Goal: Transaction & Acquisition: Purchase product/service

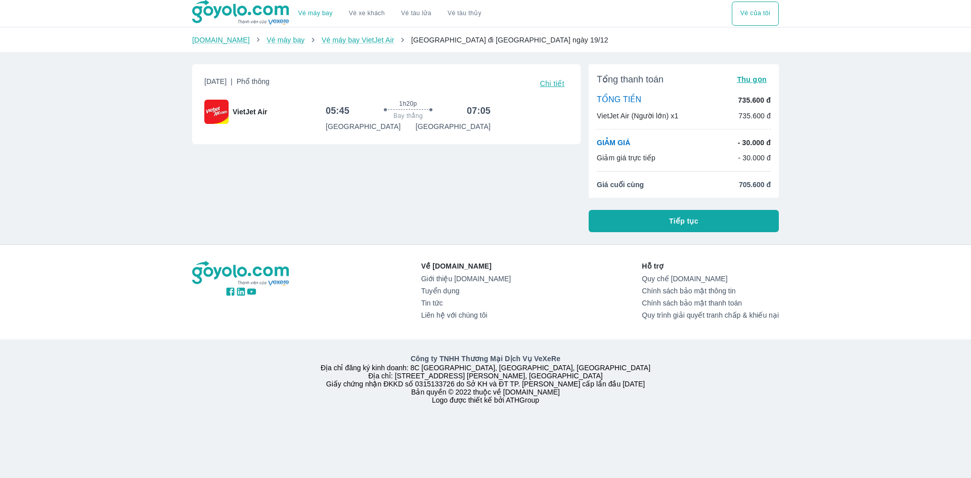
click at [744, 215] on button "Tiếp tục" at bounding box center [684, 221] width 190 height 22
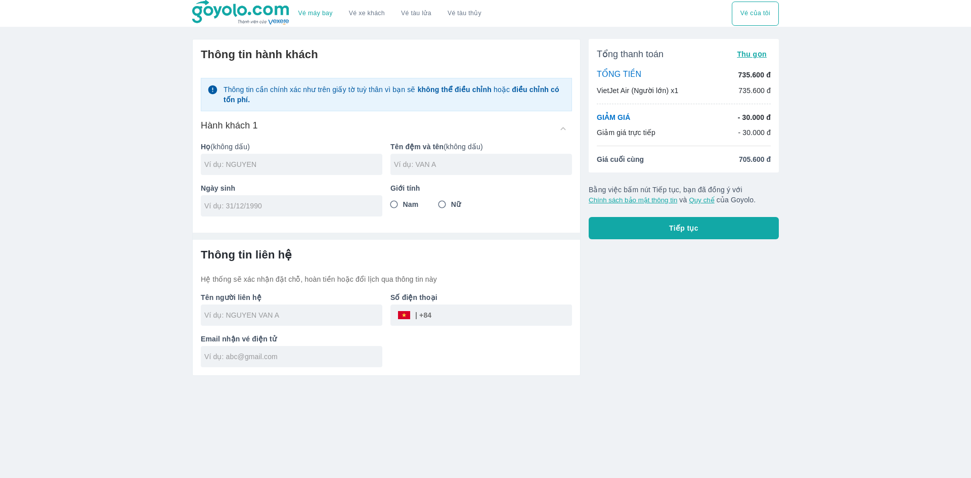
click at [815, 165] on div "Vé máy bay Vé xe khách Vé tàu lửa Vé tàu thủy Vé của tôi Thông tin hành khách T…" at bounding box center [485, 239] width 971 height 478
click at [306, 8] on button "Vé máy bay" at bounding box center [315, 14] width 51 height 24
click at [318, 12] on link "Vé máy bay" at bounding box center [315, 14] width 34 height 8
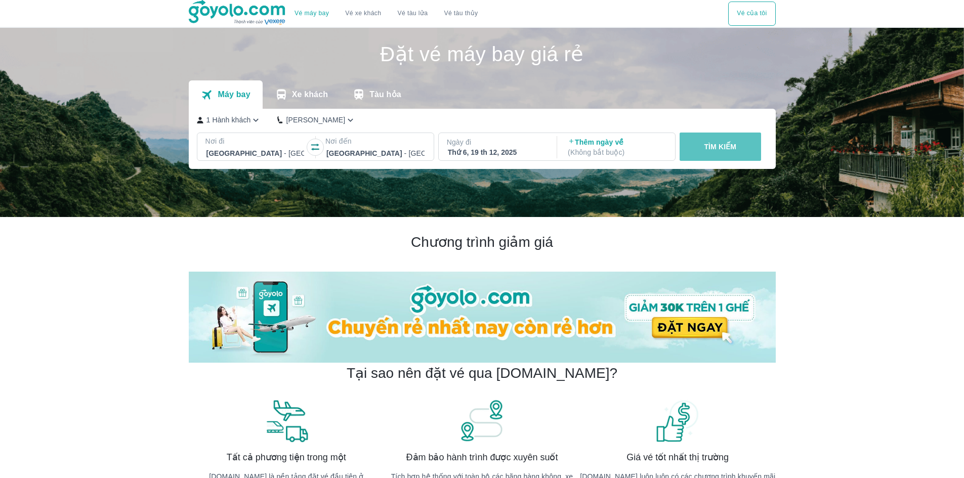
click at [739, 153] on button "TÌM KIẾM" at bounding box center [719, 147] width 81 height 28
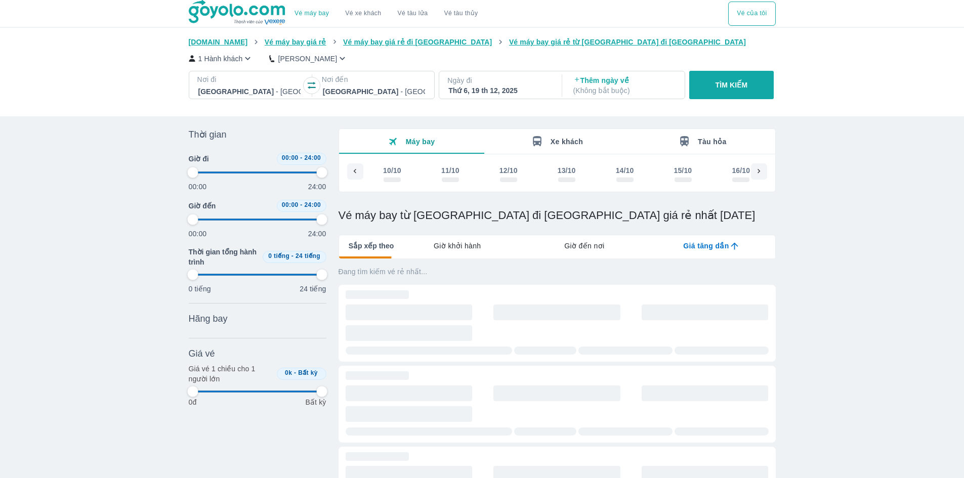
scroll to position [0, 4052]
type input "97.9166666666667"
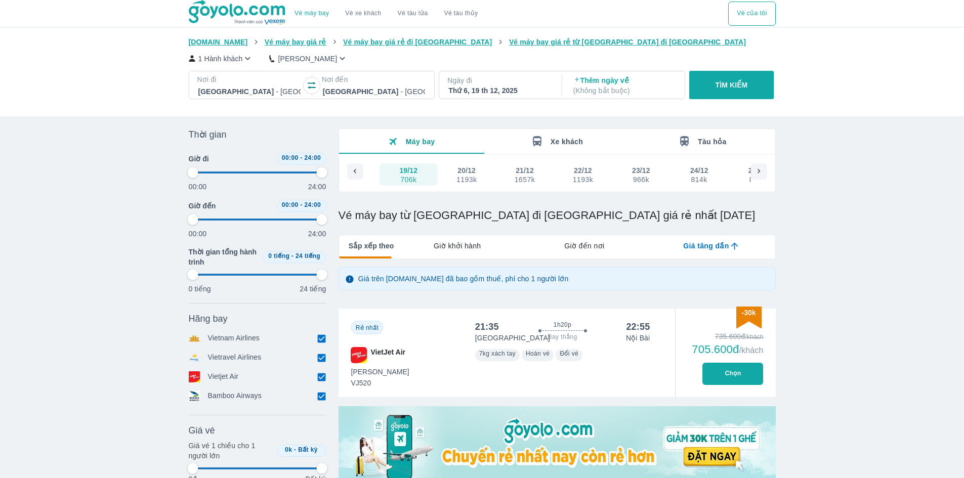
type input "97.9166666666667"
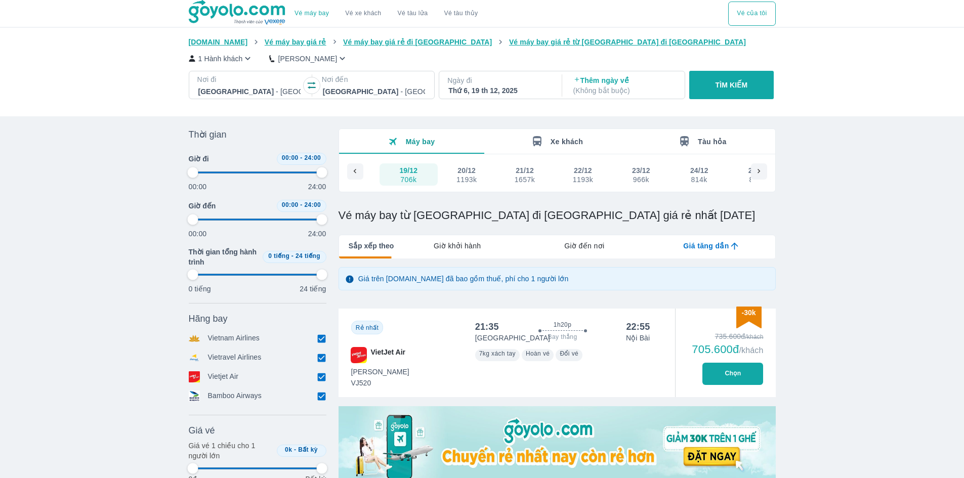
type input "97.9166666666667"
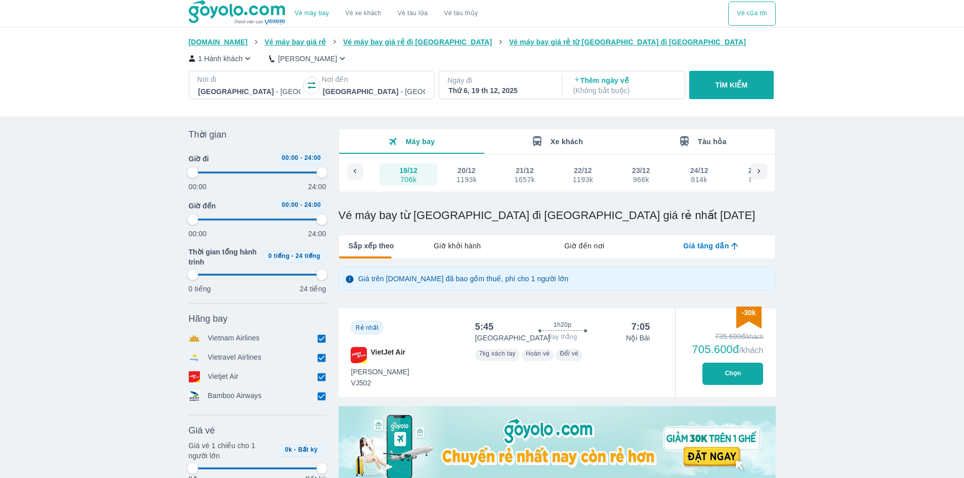
type input "97.9166666666667"
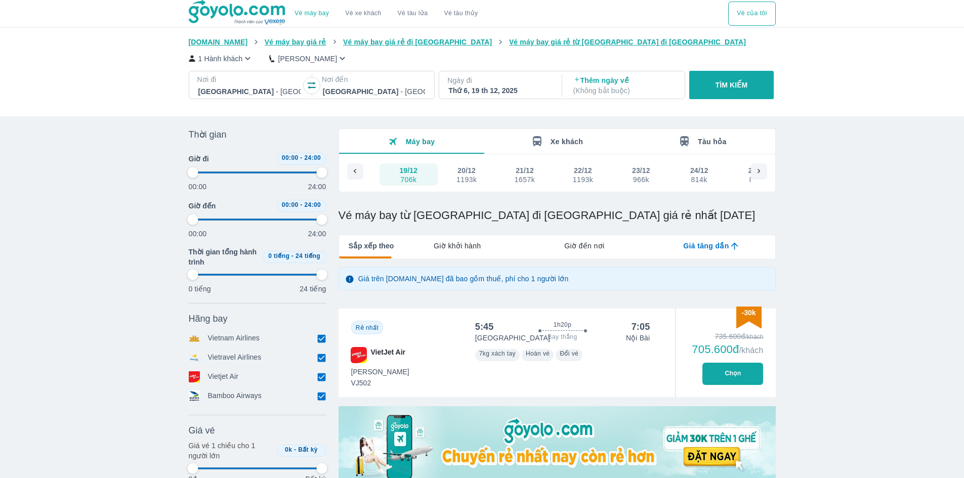
type input "97.9166666666667"
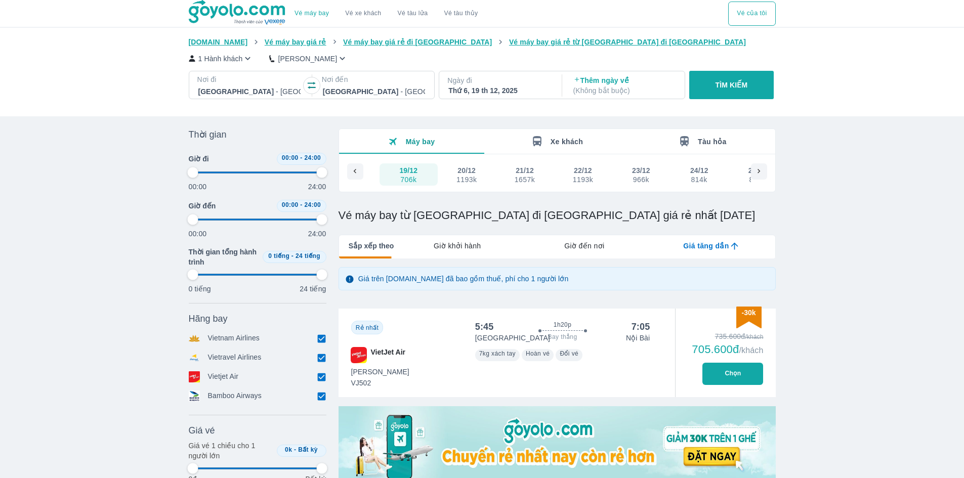
type input "97.9166666666667"
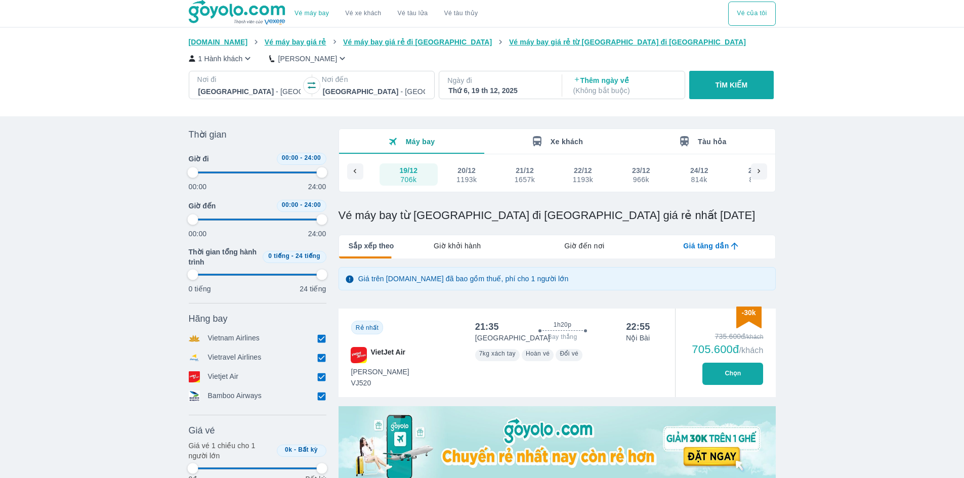
type input "97.9166666666667"
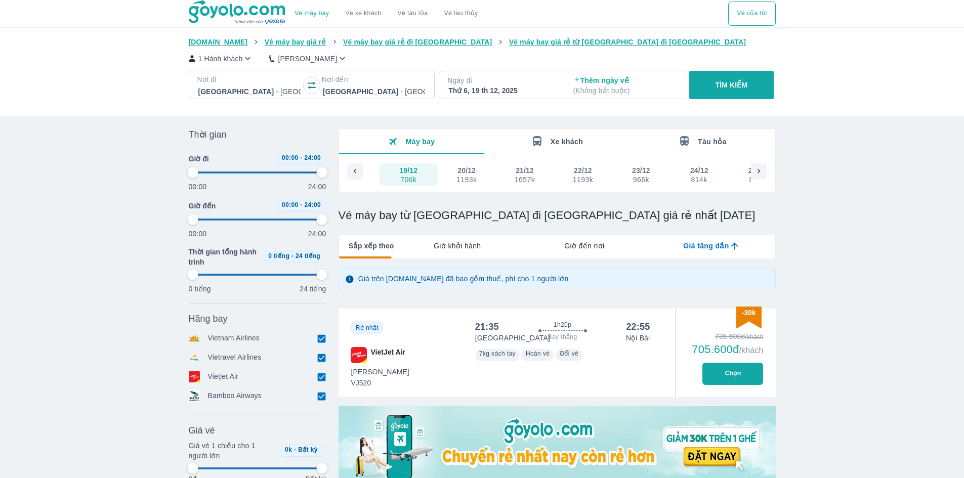
type input "97.9166666666667"
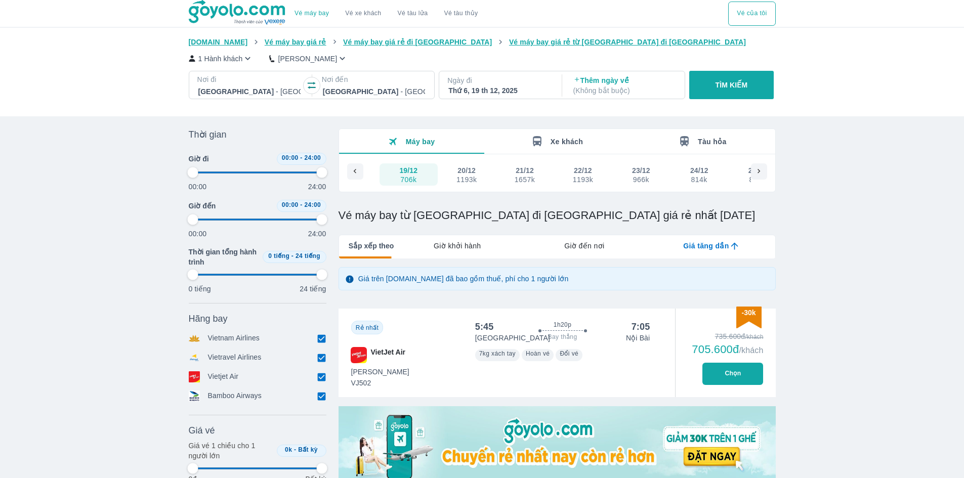
type input "97.9166666666667"
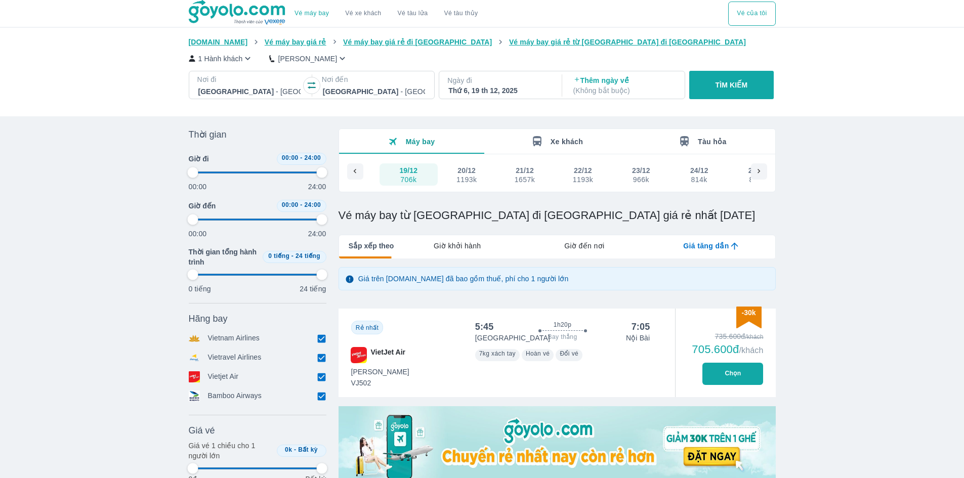
type input "97.9166666666667"
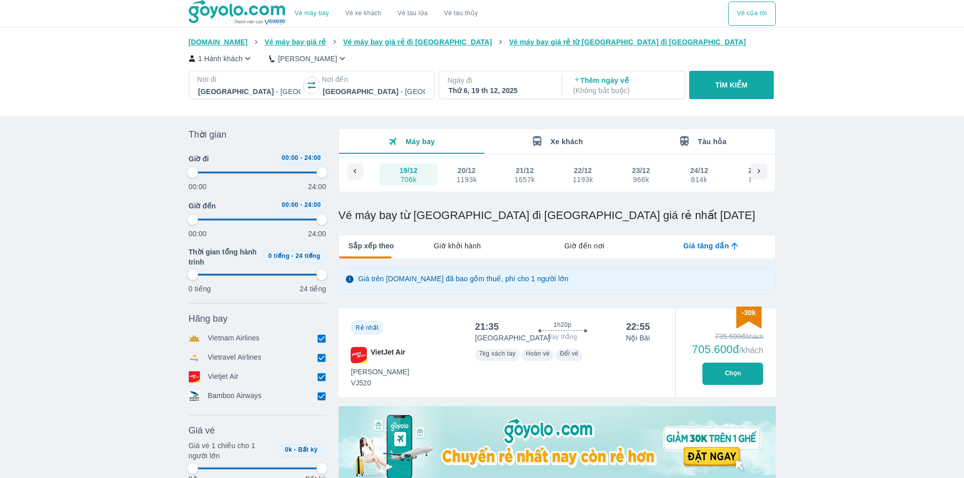
type input "97.9166666666667"
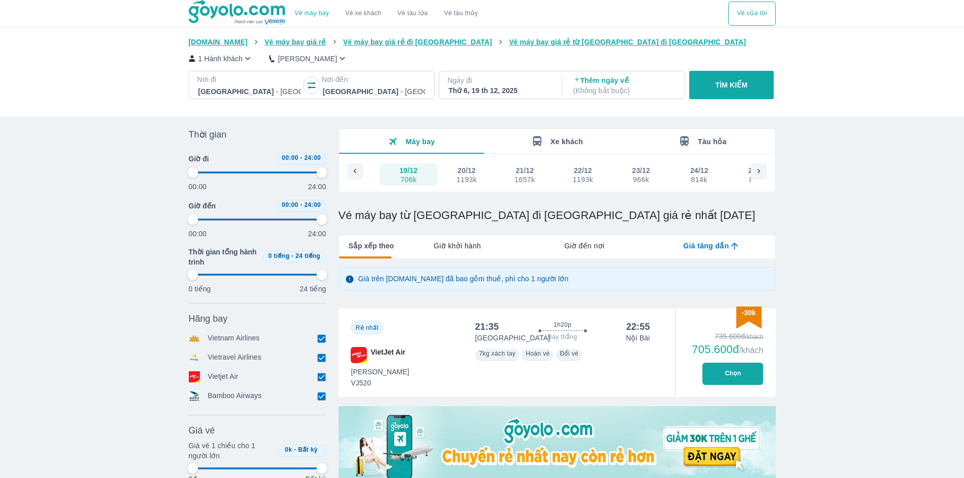
type input "97.9166666666667"
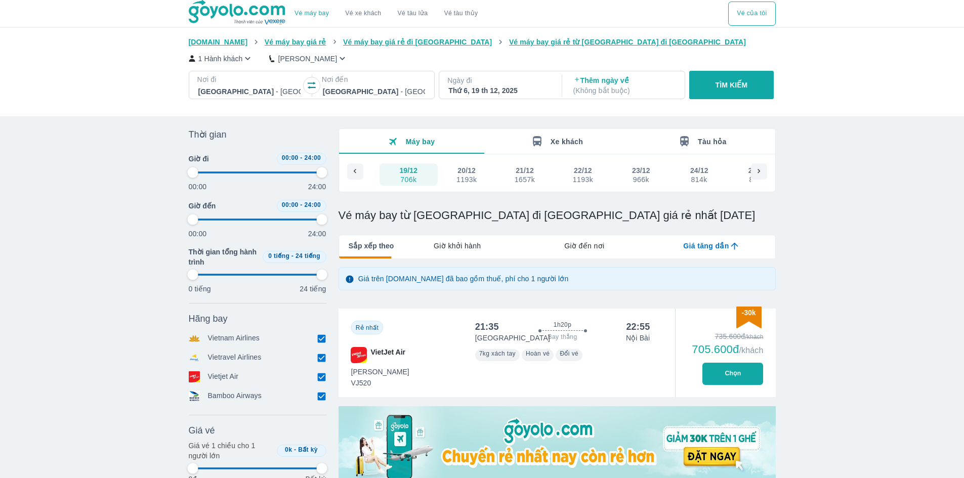
type input "97.9166666666667"
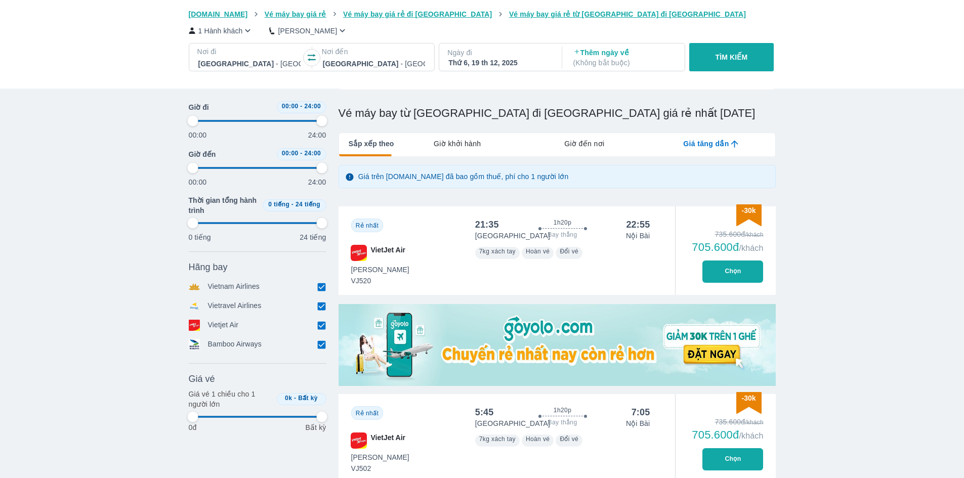
scroll to position [152, 0]
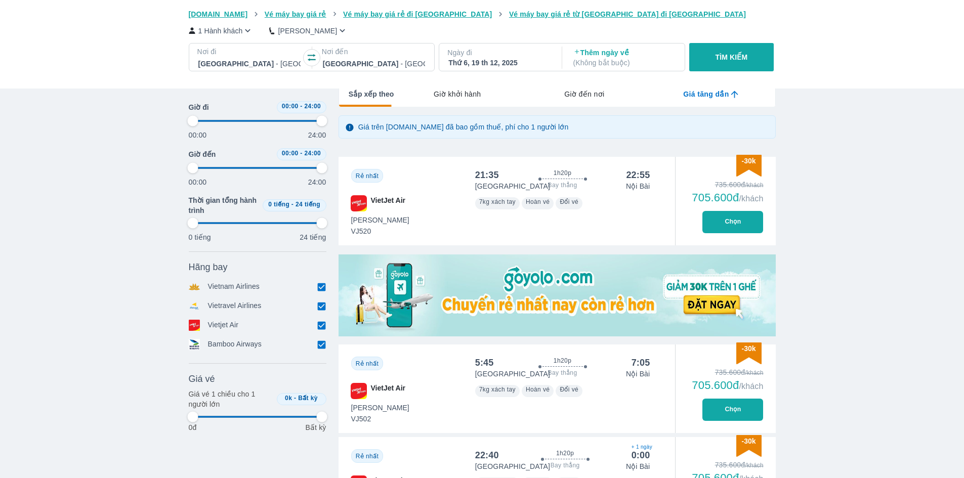
type input "97.9166666666667"
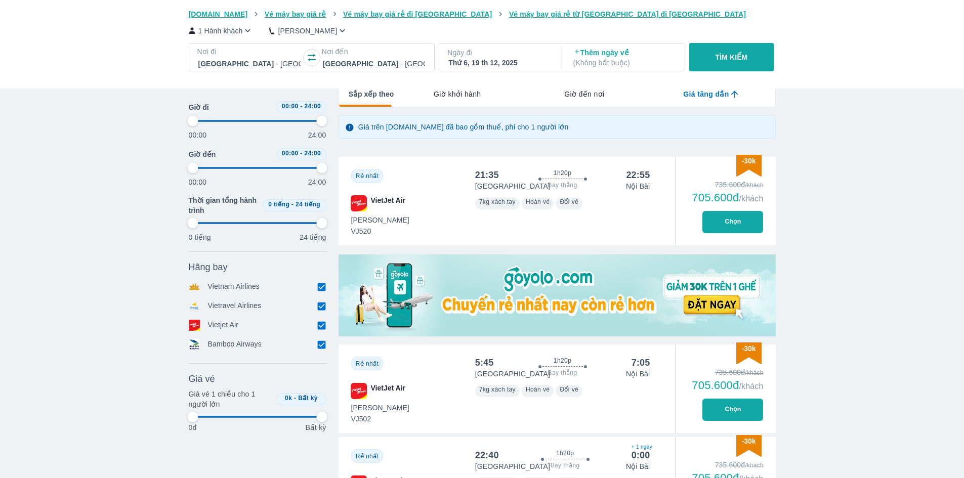
type input "97.9166666666667"
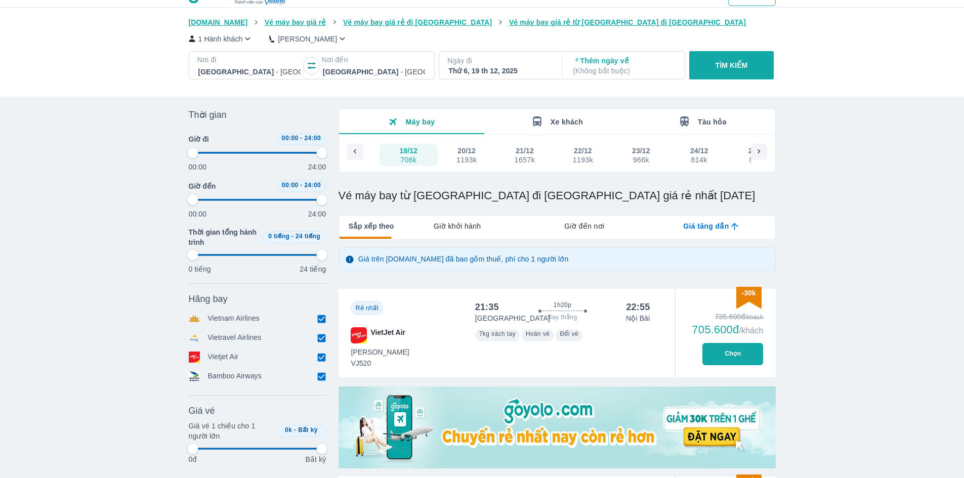
scroll to position [0, 0]
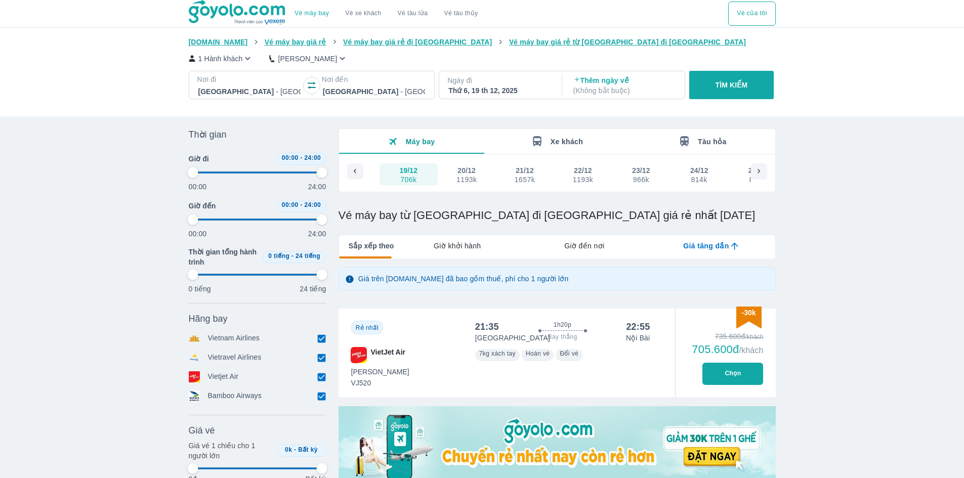
type input "97.9166666666667"
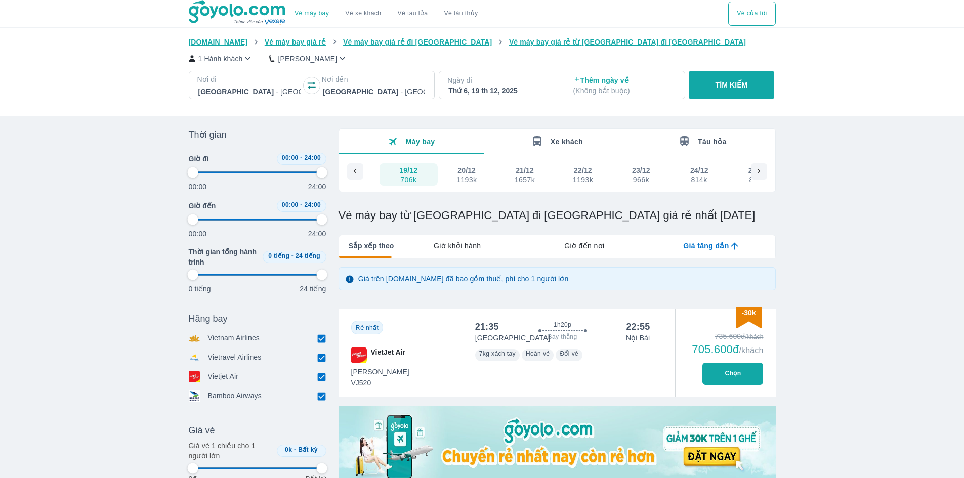
type input "97.9166666666667"
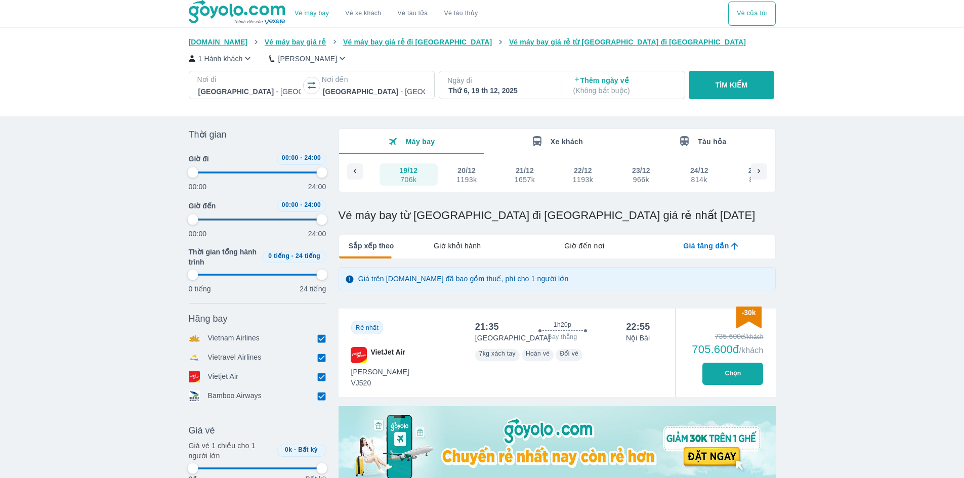
type input "97.9166666666667"
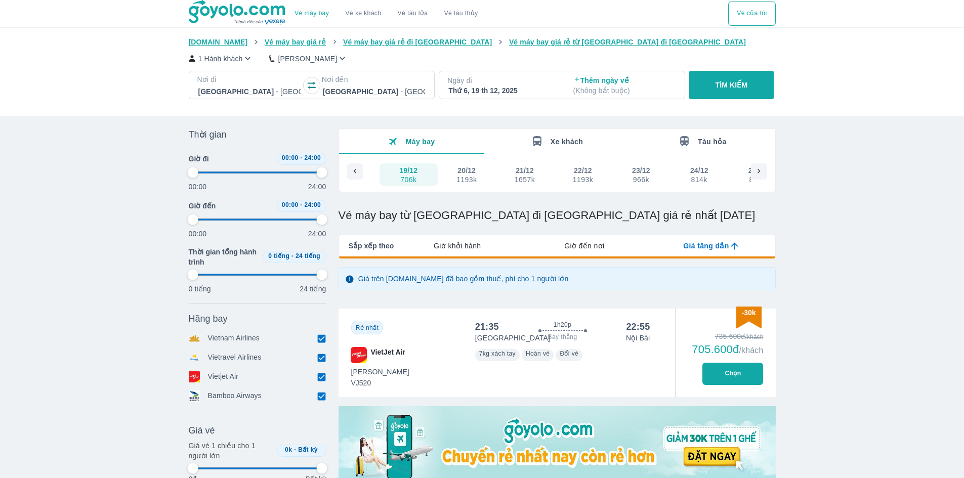
type input "97.9166666666667"
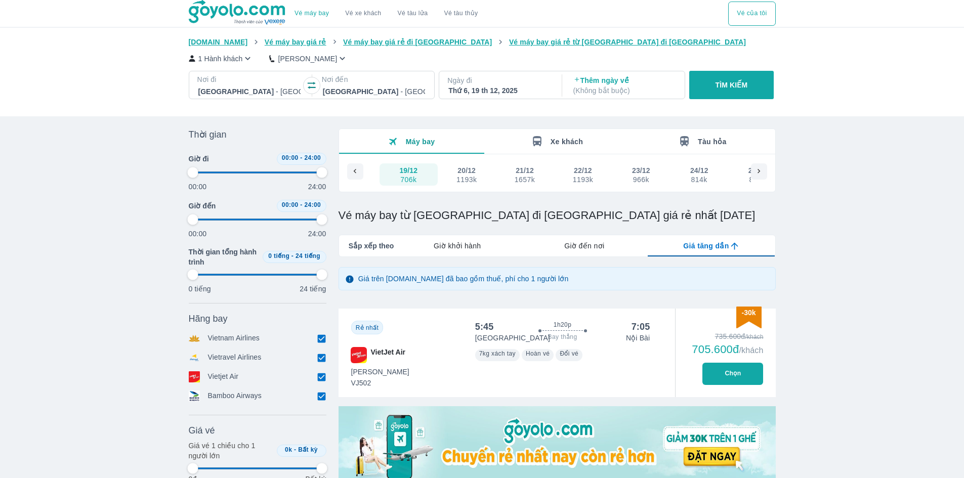
click at [730, 376] on button "Chọn" at bounding box center [732, 374] width 61 height 22
type input "97.9166666666667"
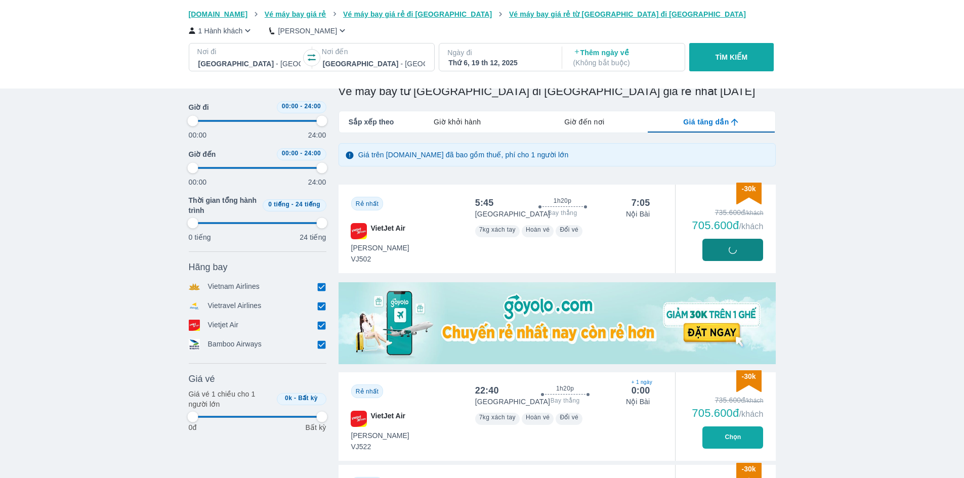
scroll to position [152, 0]
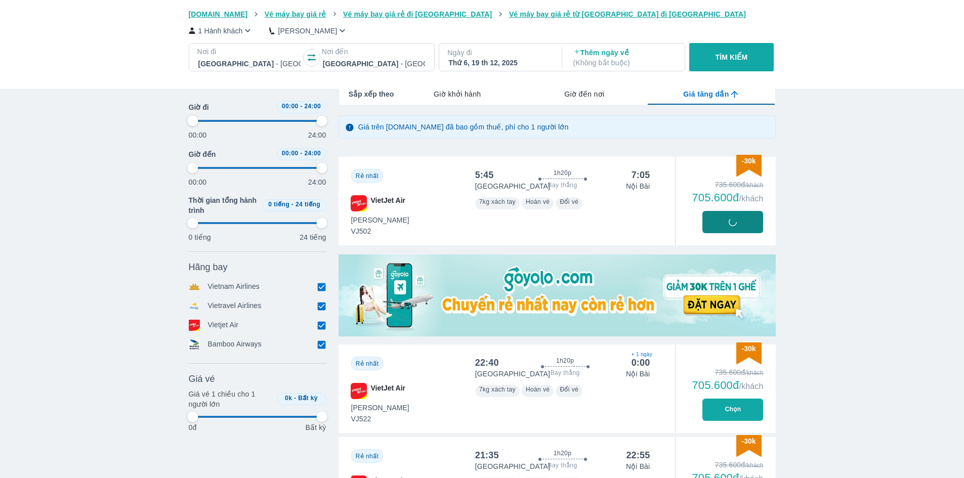
click at [726, 225] on div "735.600đ /khách 705.600đ /khách Chọn" at bounding box center [725, 201] width 101 height 89
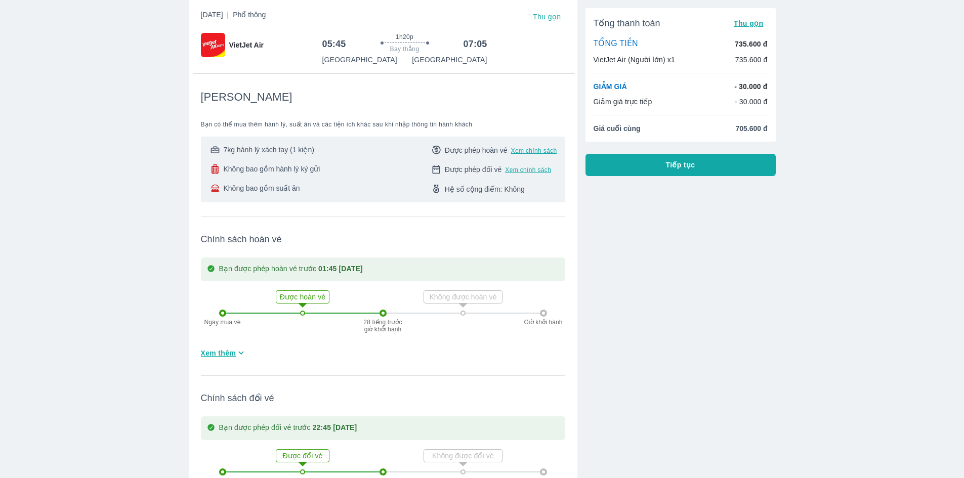
scroll to position [51, 0]
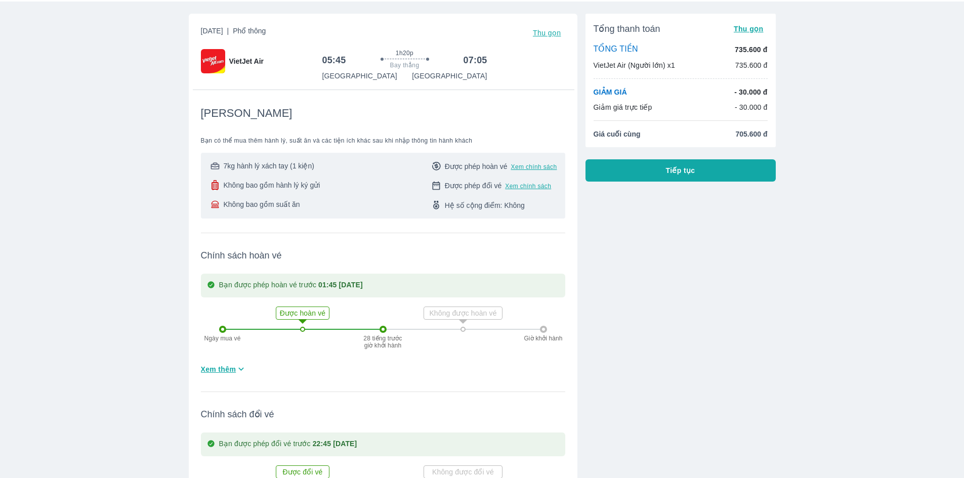
click at [675, 186] on div "Tổng thanh toán Thu gọn TỔNG TIỀN 735.600 đ VietJet Air (Người lớn) x1 735.600 …" at bounding box center [676, 277] width 198 height 543
click at [678, 173] on span "Tiếp tục" at bounding box center [680, 170] width 29 height 10
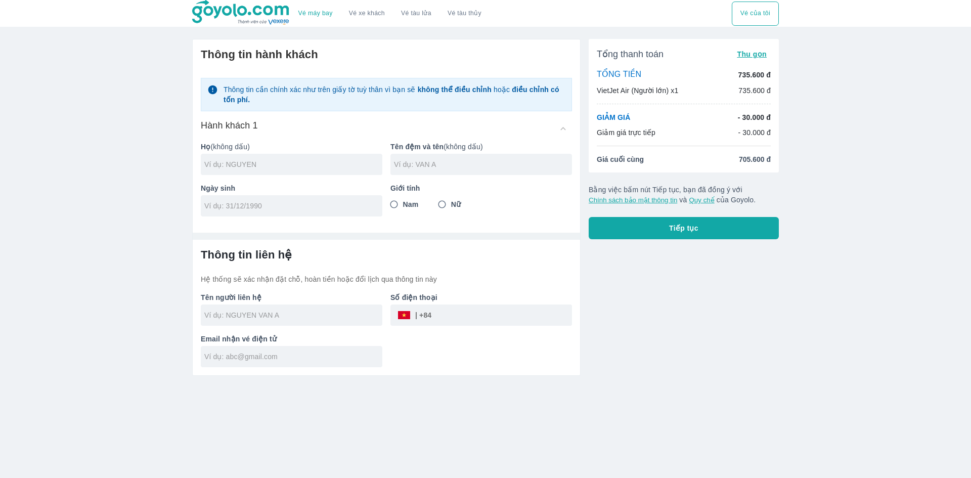
click at [680, 232] on span "Tiếp tục" at bounding box center [683, 228] width 29 height 10
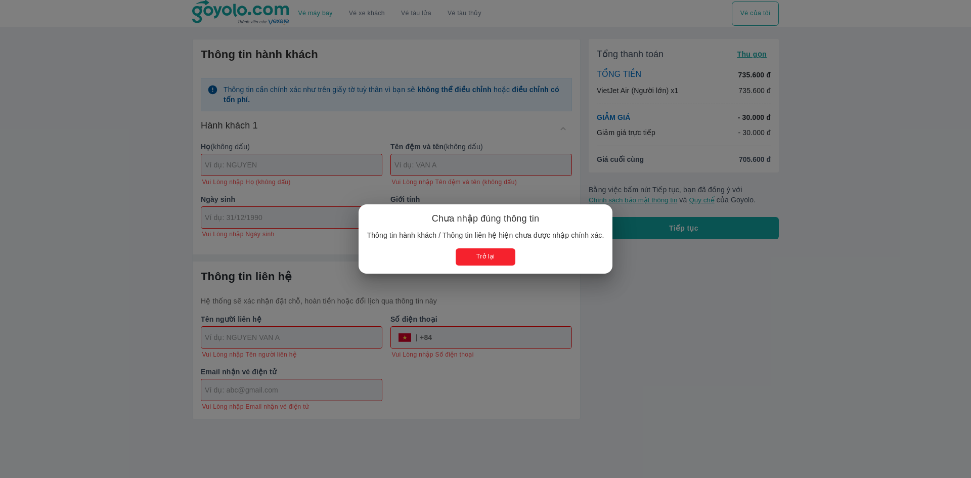
click at [499, 259] on button "Trở lại" at bounding box center [485, 256] width 59 height 17
